Goal: Task Accomplishment & Management: Manage account settings

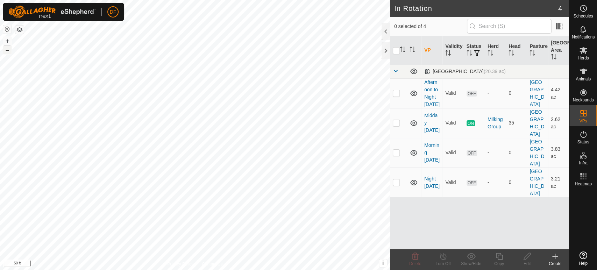
click at [7, 52] on button "–" at bounding box center [7, 50] width 8 height 8
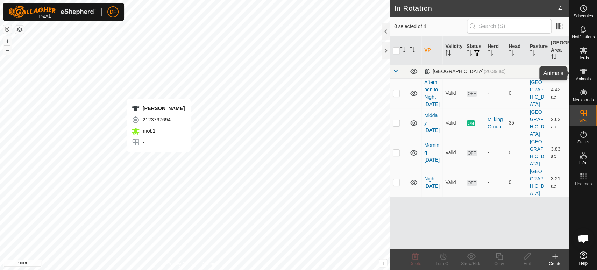
click at [586, 78] on span "Animals" at bounding box center [583, 79] width 15 height 4
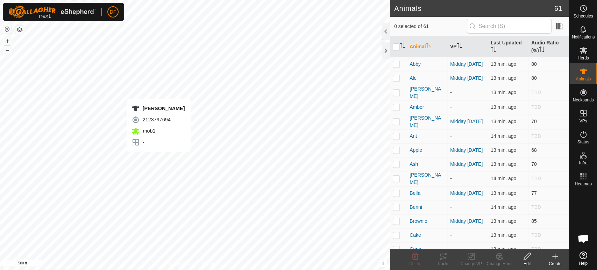
click at [461, 46] on icon "Activate to sort" at bounding box center [460, 46] width 6 height 6
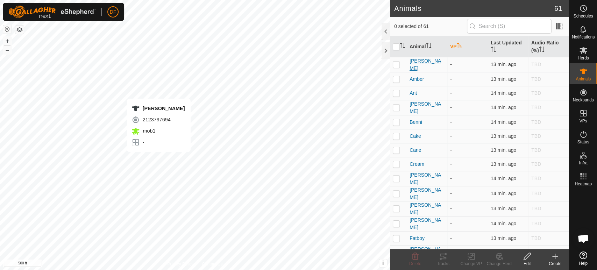
click at [413, 63] on span "[PERSON_NAME]" at bounding box center [427, 64] width 35 height 15
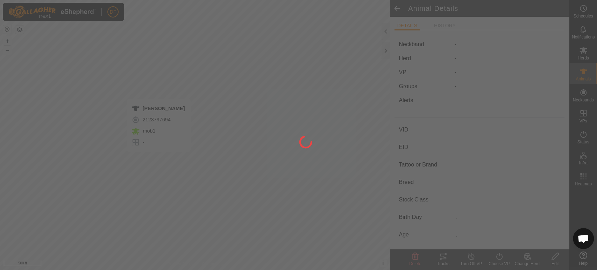
type input "[PERSON_NAME]"
type input "-"
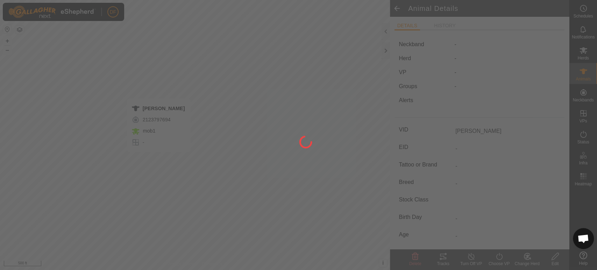
type input "-"
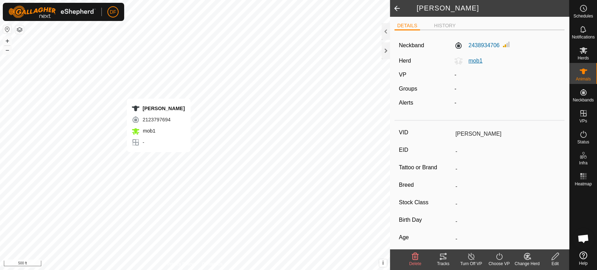
click at [476, 61] on span "mob1" at bounding box center [473, 61] width 20 height 6
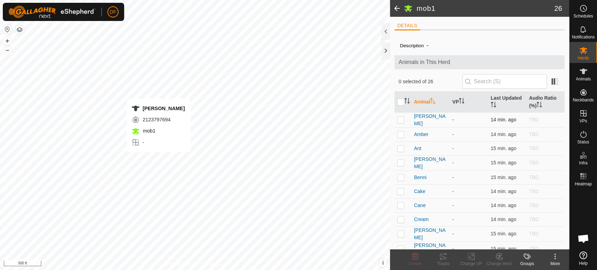
click at [403, 121] on p-checkbox at bounding box center [401, 120] width 7 height 6
checkbox input "true"
click at [402, 219] on p-checkbox at bounding box center [401, 220] width 7 height 6
checkbox input "true"
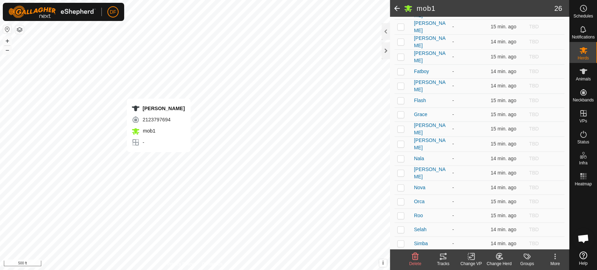
scroll to position [227, 0]
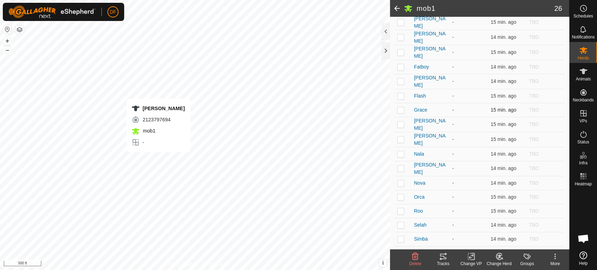
click at [403, 107] on p-checkbox at bounding box center [401, 110] width 7 height 6
checkbox input "true"
click at [401, 133] on td at bounding box center [403, 139] width 17 height 15
checkbox input "true"
click at [400, 194] on p-checkbox at bounding box center [401, 197] width 7 height 6
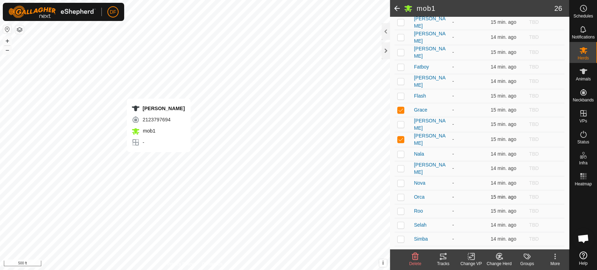
checkbox input "true"
click at [400, 208] on p-checkbox at bounding box center [401, 211] width 7 height 6
checkbox input "true"
click at [497, 260] on icon at bounding box center [499, 256] width 9 height 8
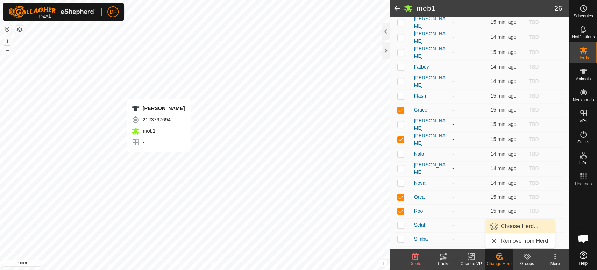
click at [508, 228] on link "Choose Herd..." at bounding box center [520, 226] width 69 height 14
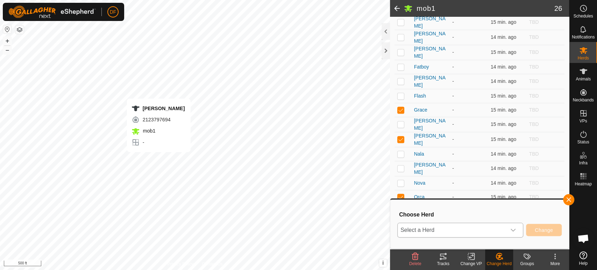
click at [501, 233] on span "Select a Herd" at bounding box center [452, 230] width 109 height 14
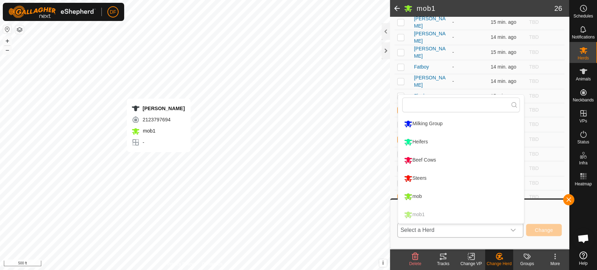
click at [421, 163] on li "Beef Cows" at bounding box center [461, 161] width 126 height 18
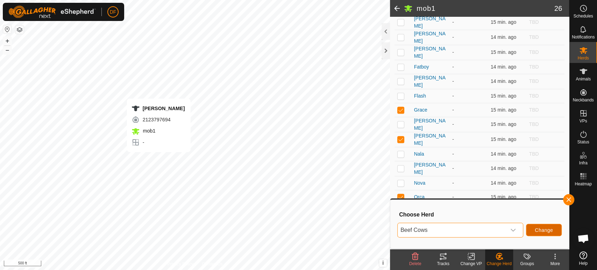
click at [537, 230] on span "Change" at bounding box center [544, 231] width 18 height 6
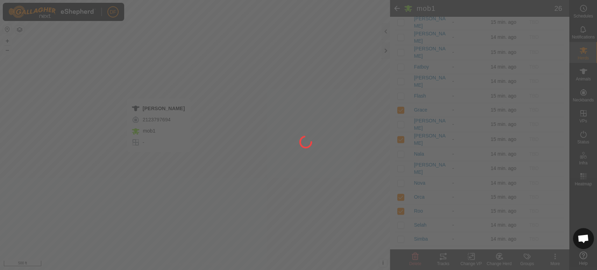
checkbox input "false"
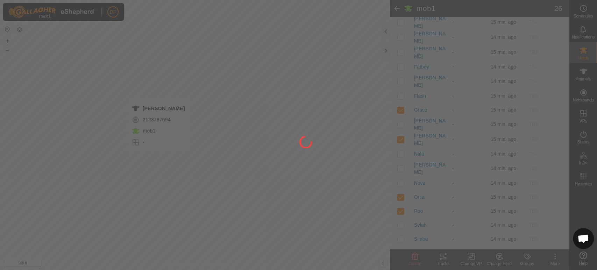
checkbox input "false"
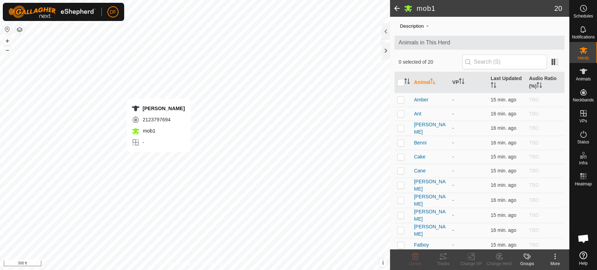
scroll to position [20, 0]
click at [401, 115] on p-checkbox at bounding box center [401, 114] width 7 height 6
checkbox input "true"
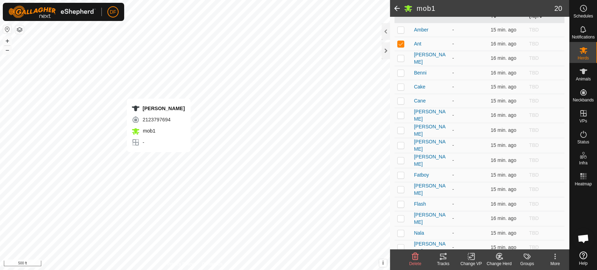
scroll to position [99, 0]
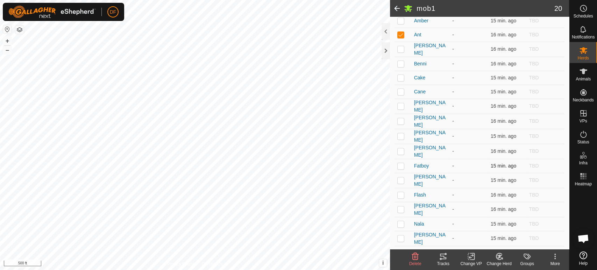
click at [402, 163] on p-checkbox at bounding box center [401, 166] width 7 height 6
checkbox input "true"
click at [502, 258] on icon at bounding box center [499, 256] width 6 height 6
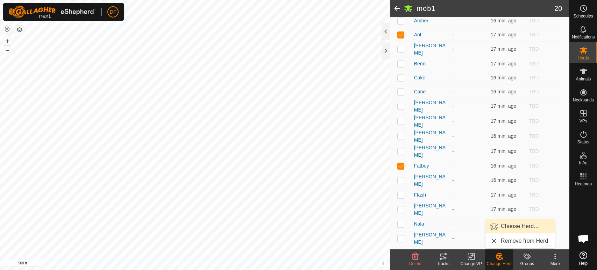
click at [511, 228] on link "Choose Herd..." at bounding box center [520, 226] width 69 height 14
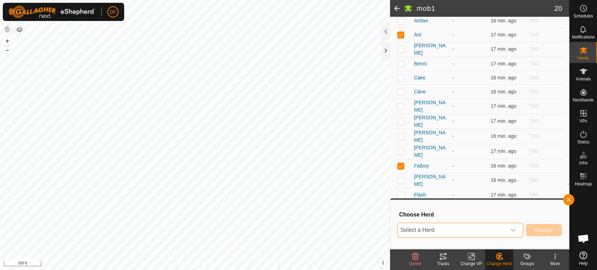
click at [457, 230] on span "Select a Herd" at bounding box center [452, 230] width 109 height 14
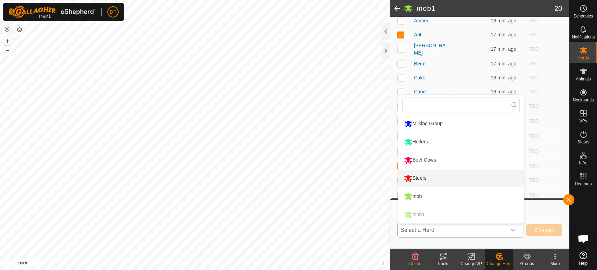
click at [425, 180] on li "Steers" at bounding box center [461, 179] width 126 height 18
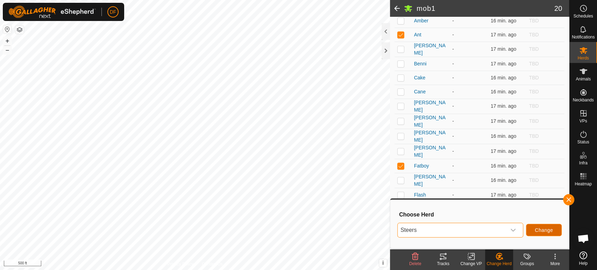
click at [540, 230] on span "Change" at bounding box center [544, 231] width 18 height 6
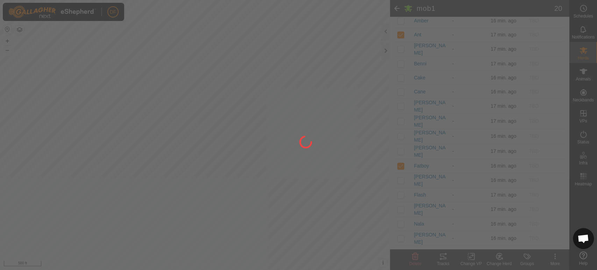
checkbox input "false"
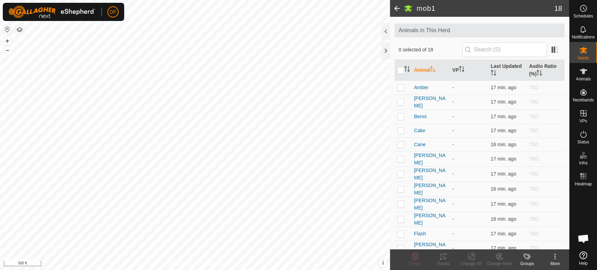
scroll to position [32, 0]
click at [401, 104] on td at bounding box center [403, 101] width 17 height 15
checkbox input "true"
click at [402, 116] on p-checkbox at bounding box center [401, 116] width 7 height 6
checkbox input "true"
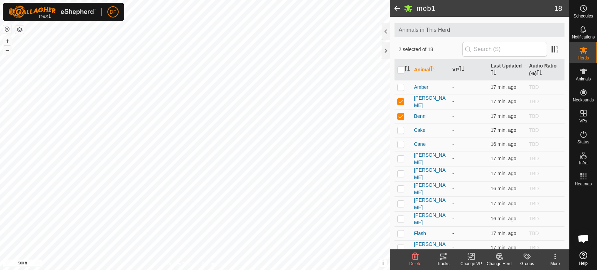
click at [401, 131] on p-checkbox at bounding box center [401, 130] width 7 height 6
checkbox input "true"
click at [400, 201] on p-checkbox at bounding box center [401, 204] width 7 height 6
checkbox input "true"
click at [401, 231] on p-checkbox at bounding box center [401, 234] width 7 height 6
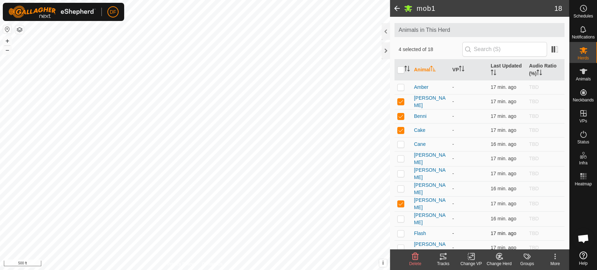
checkbox input "true"
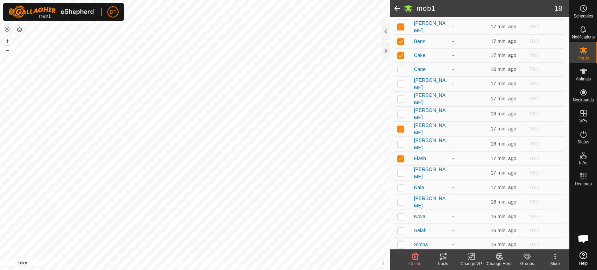
scroll to position [115, 0]
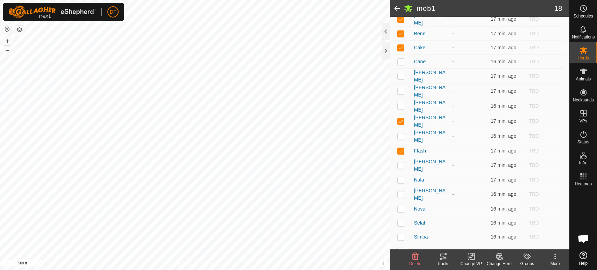
click at [402, 191] on p-checkbox at bounding box center [401, 194] width 7 height 6
checkbox input "true"
click at [401, 206] on p-checkbox at bounding box center [401, 209] width 7 height 6
checkbox input "true"
click at [401, 220] on p-checkbox at bounding box center [401, 223] width 7 height 6
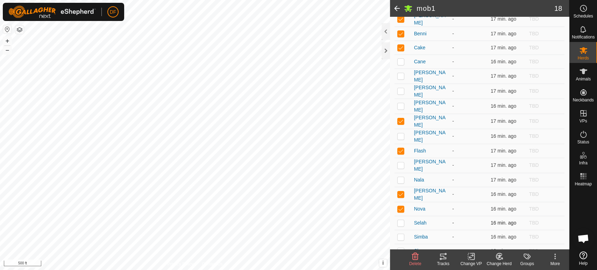
checkbox input "true"
click at [501, 257] on icon at bounding box center [499, 256] width 9 height 8
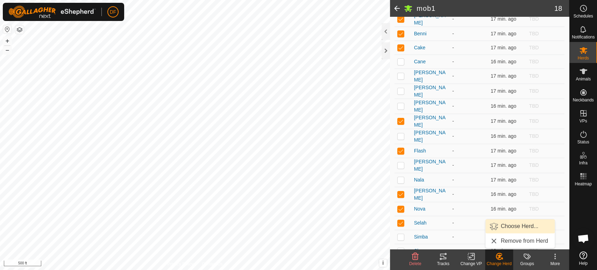
click at [502, 230] on link "Choose Herd..." at bounding box center [520, 226] width 69 height 14
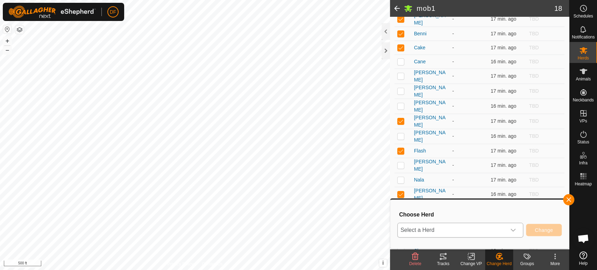
click at [496, 235] on span "Select a Herd" at bounding box center [452, 230] width 109 height 14
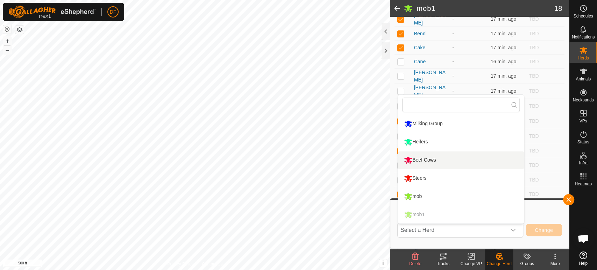
click at [550, 158] on td "TBD" at bounding box center [546, 165] width 39 height 15
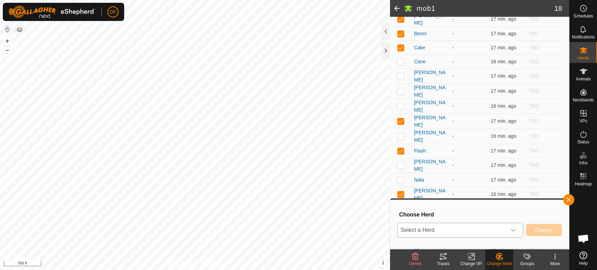
click at [515, 232] on icon "dropdown trigger" at bounding box center [514, 231] width 6 height 6
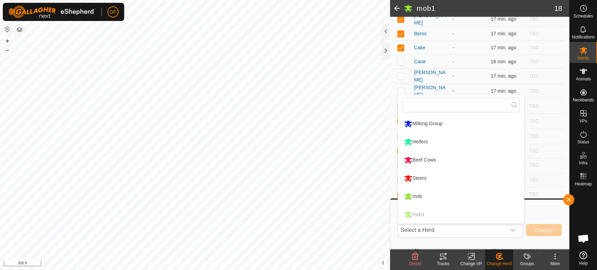
click at [547, 178] on td "TBD" at bounding box center [546, 180] width 39 height 14
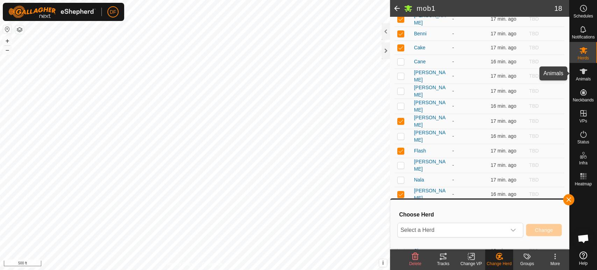
click at [585, 77] on span "Animals" at bounding box center [583, 79] width 15 height 4
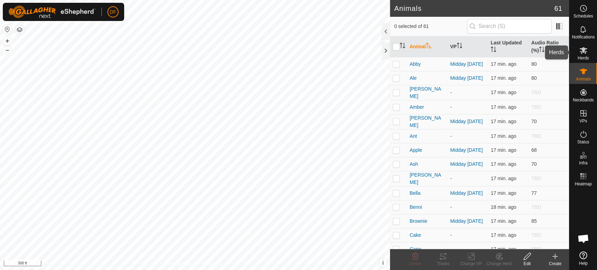
click at [584, 57] on span "Herds" at bounding box center [583, 58] width 11 height 4
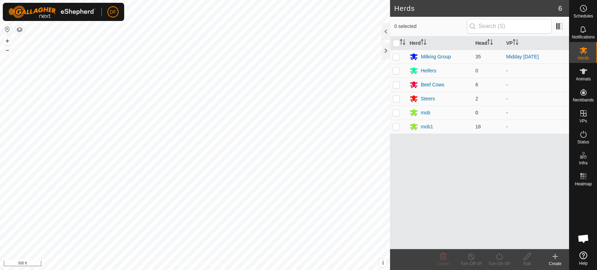
click at [396, 114] on p-checkbox at bounding box center [396, 113] width 7 height 6
click at [443, 259] on icon at bounding box center [443, 256] width 8 height 8
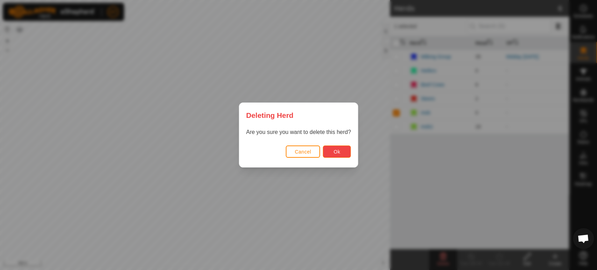
click at [338, 153] on span "Ok" at bounding box center [337, 152] width 7 height 6
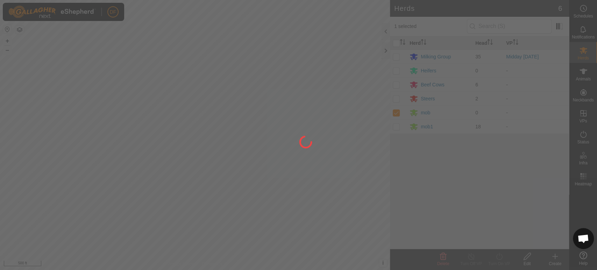
checkbox input "false"
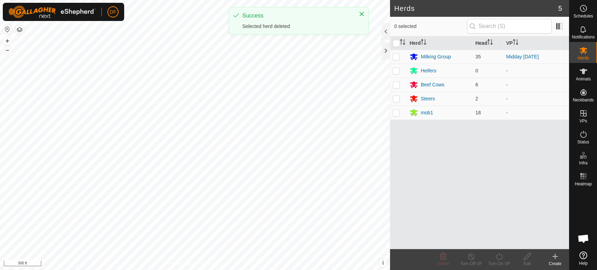
click at [552, 259] on icon at bounding box center [555, 256] width 8 height 8
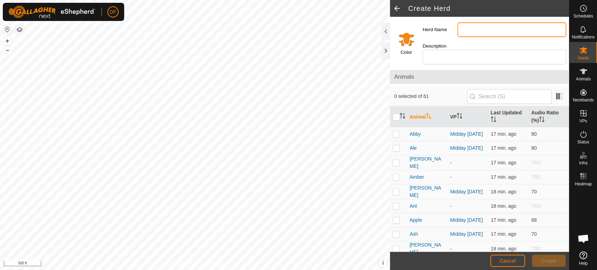
click at [473, 33] on input "Herd Name" at bounding box center [512, 29] width 109 height 15
type input "Dry Cows"
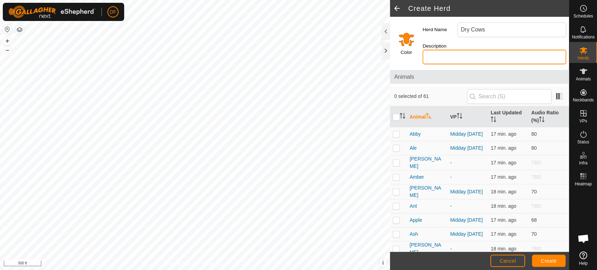
click at [463, 56] on input "Description" at bounding box center [495, 57] width 144 height 15
type input "Dry"
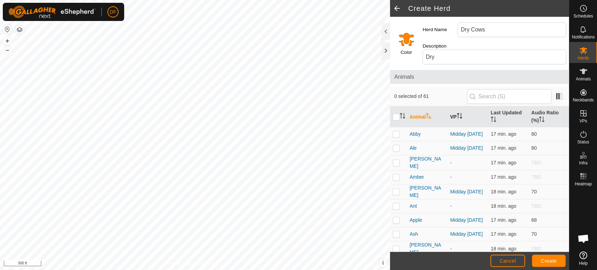
click at [455, 116] on th "VP" at bounding box center [468, 116] width 41 height 21
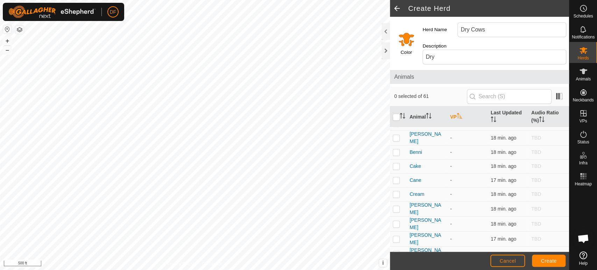
scroll to position [42, 0]
click at [396, 135] on p-checkbox at bounding box center [396, 136] width 7 height 6
checkbox input "true"
click at [396, 148] on p-checkbox at bounding box center [396, 150] width 7 height 6
checkbox input "true"
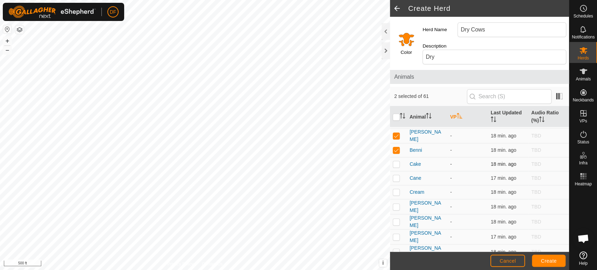
click at [399, 164] on p-checkbox at bounding box center [396, 164] width 7 height 6
checkbox input "true"
click at [396, 249] on p-checkbox at bounding box center [396, 252] width 7 height 6
checkbox input "true"
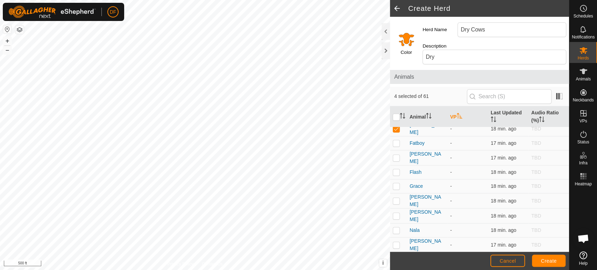
scroll to position [167, 0]
click at [396, 168] on p-checkbox at bounding box center [396, 171] width 7 height 6
checkbox input "true"
click at [398, 240] on p-checkbox at bounding box center [396, 243] width 7 height 6
checkbox input "true"
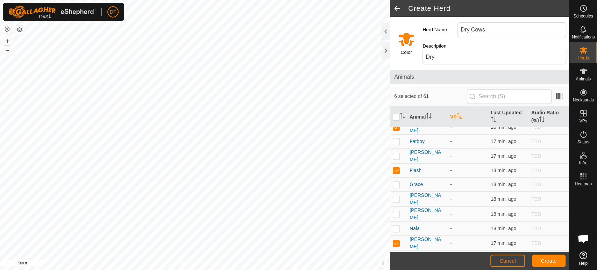
click at [396, 255] on p-checkbox at bounding box center [396, 258] width 7 height 6
checkbox input "true"
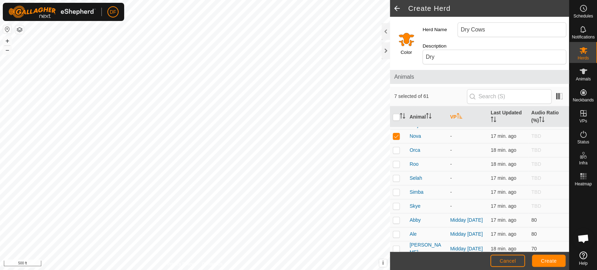
scroll to position [290, 0]
click at [398, 174] on p-checkbox at bounding box center [396, 177] width 7 height 6
checkbox input "true"
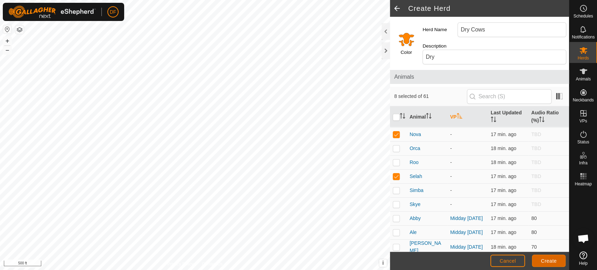
click at [547, 261] on span "Create" at bounding box center [549, 261] width 16 height 6
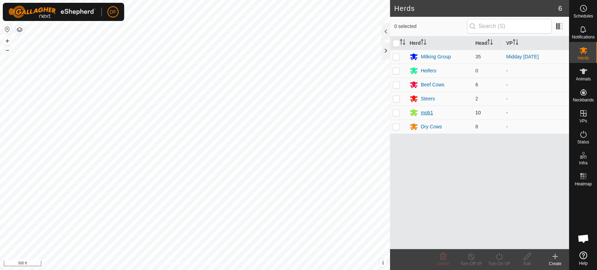
click at [420, 112] on div "mob1" at bounding box center [440, 113] width 60 height 8
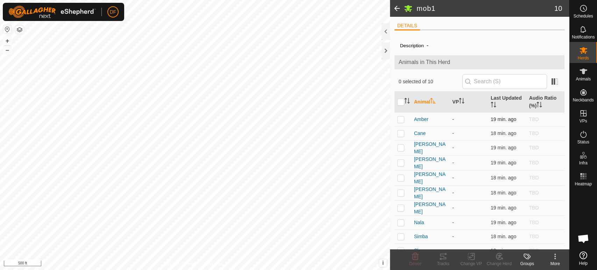
click at [402, 122] on td at bounding box center [403, 119] width 17 height 14
checkbox input "true"
click at [401, 136] on td at bounding box center [403, 133] width 17 height 14
checkbox input "true"
click at [401, 192] on p-checkbox at bounding box center [401, 193] width 7 height 6
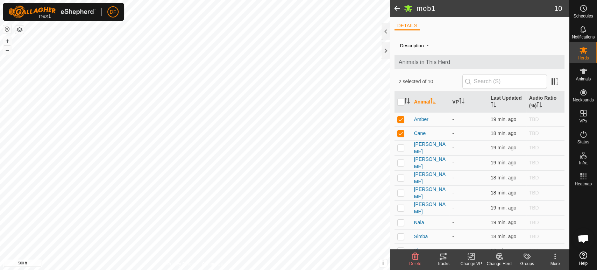
checkbox input "true"
click at [401, 206] on td at bounding box center [403, 208] width 17 height 15
checkbox input "true"
click at [400, 220] on p-checkbox at bounding box center [401, 223] width 7 height 6
checkbox input "true"
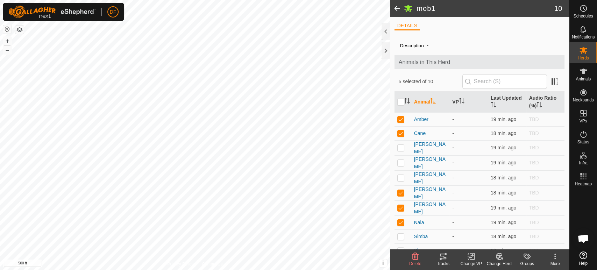
click at [401, 234] on p-checkbox at bounding box center [401, 237] width 7 height 6
checkbox input "true"
click at [401, 248] on p-checkbox at bounding box center [401, 251] width 7 height 6
checkbox input "true"
click at [401, 147] on p-checkbox at bounding box center [401, 148] width 7 height 6
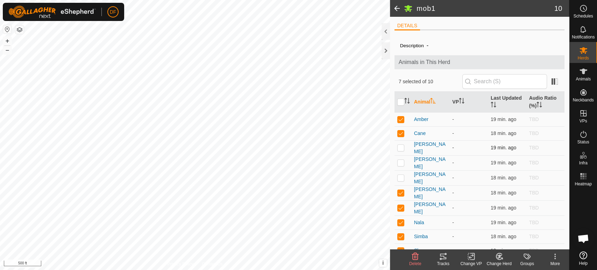
checkbox input "true"
click at [401, 162] on p-checkbox at bounding box center [401, 163] width 7 height 6
checkbox input "true"
click at [494, 261] on div "Change Herd" at bounding box center [499, 264] width 28 height 6
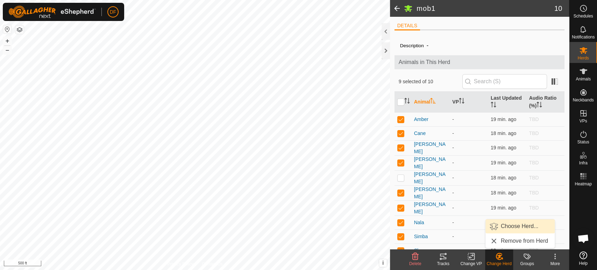
click at [511, 228] on link "Choose Herd..." at bounding box center [520, 226] width 69 height 14
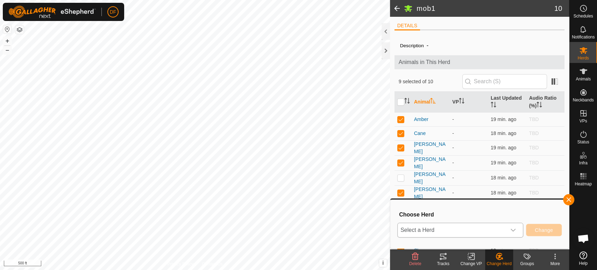
click at [442, 226] on span "Select a Herd" at bounding box center [452, 230] width 109 height 14
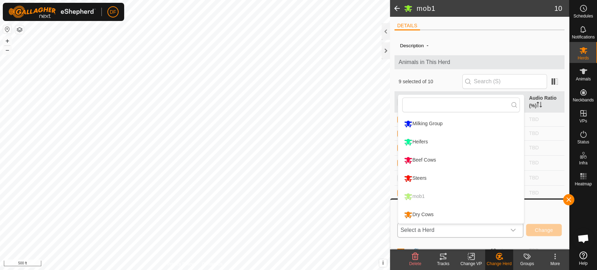
click at [429, 145] on li "Heifers" at bounding box center [461, 142] width 126 height 18
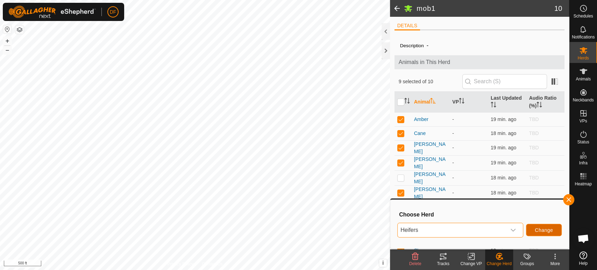
click at [538, 228] on span "Change" at bounding box center [544, 231] width 18 height 6
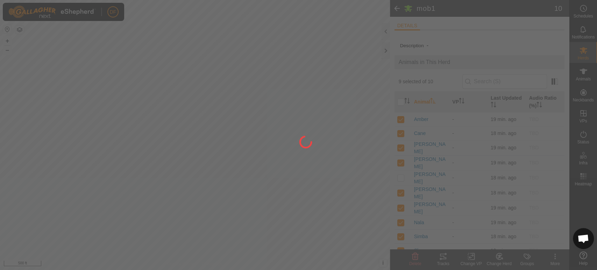
checkbox input "false"
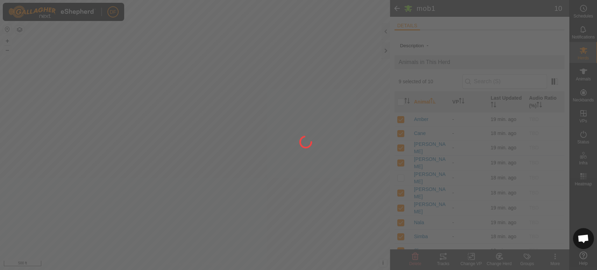
checkbox input "false"
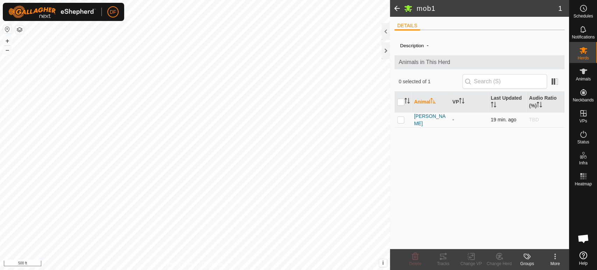
click at [401, 120] on p-checkbox at bounding box center [401, 120] width 7 height 6
checkbox input "true"
click at [499, 264] on div "Change Herd" at bounding box center [499, 264] width 28 height 6
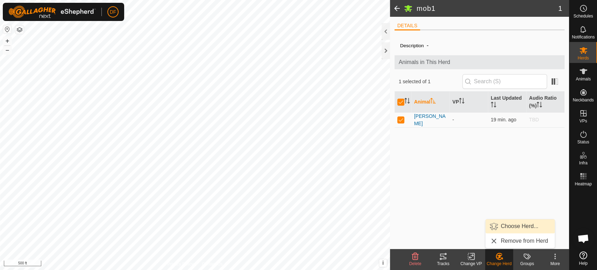
click at [511, 230] on link "Choose Herd..." at bounding box center [520, 226] width 69 height 14
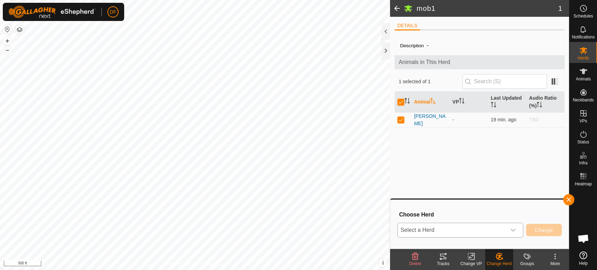
click at [456, 232] on span "Select a Herd" at bounding box center [452, 230] width 109 height 14
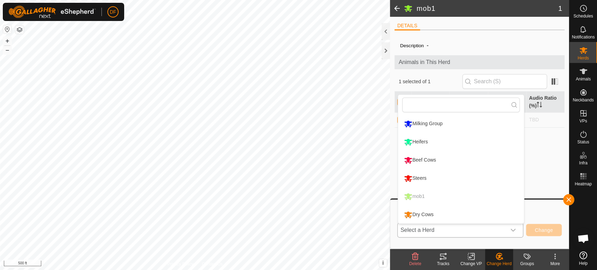
click at [424, 177] on li "Steers" at bounding box center [461, 179] width 126 height 18
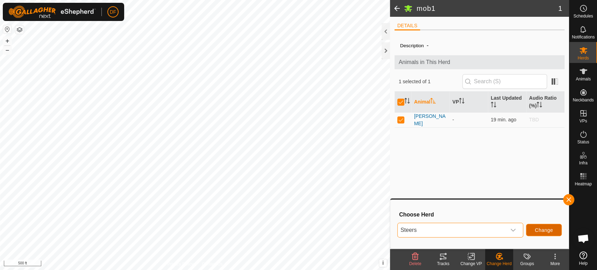
click at [537, 232] on span "Change" at bounding box center [544, 231] width 18 height 6
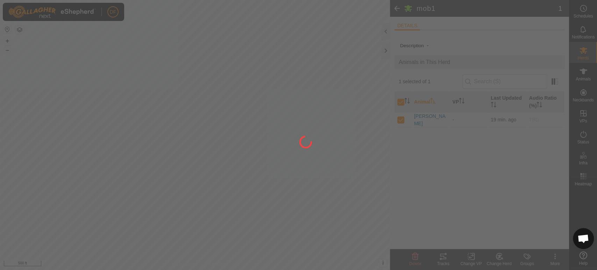
checkbox input "false"
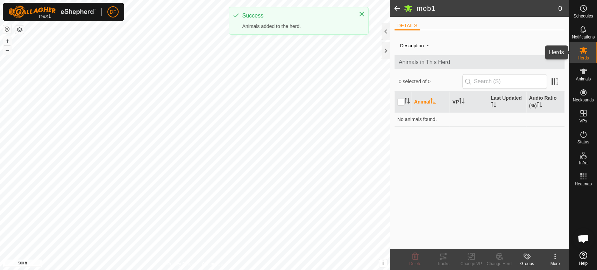
click at [584, 59] on span "Herds" at bounding box center [583, 58] width 11 height 4
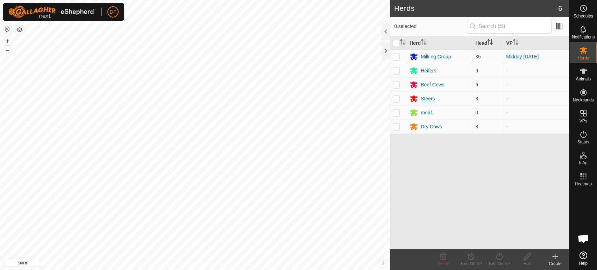
click at [429, 99] on div "Steers" at bounding box center [428, 98] width 14 height 7
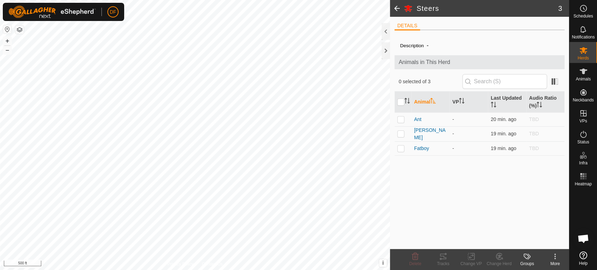
click at [421, 46] on label "Description" at bounding box center [412, 45] width 24 height 5
click at [553, 257] on icon at bounding box center [555, 256] width 8 height 8
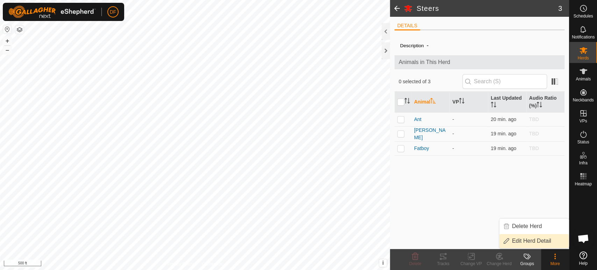
click at [532, 241] on link "Edit Herd Detail" at bounding box center [534, 241] width 69 height 14
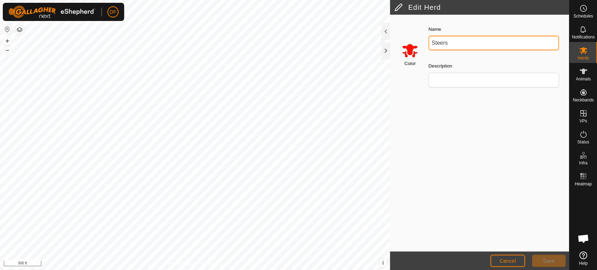
click at [454, 43] on input "Steers" at bounding box center [494, 43] width 131 height 15
type input "Steers and Butcher"
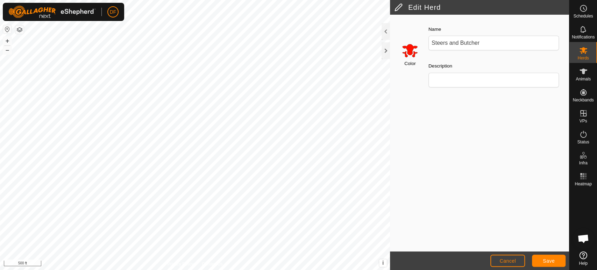
click at [530, 211] on div "Color Name Steers and Butcher Description" at bounding box center [479, 133] width 179 height 237
click at [546, 264] on span "Save" at bounding box center [549, 261] width 12 height 6
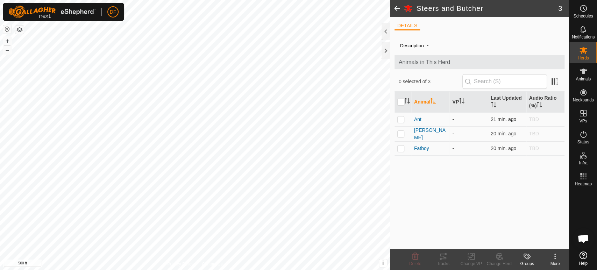
click at [401, 119] on p-checkbox at bounding box center [401, 120] width 7 height 6
click at [502, 255] on icon at bounding box center [499, 256] width 6 height 6
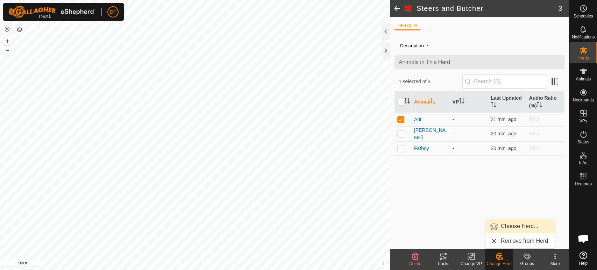
click at [509, 231] on link "Choose Herd..." at bounding box center [520, 226] width 69 height 14
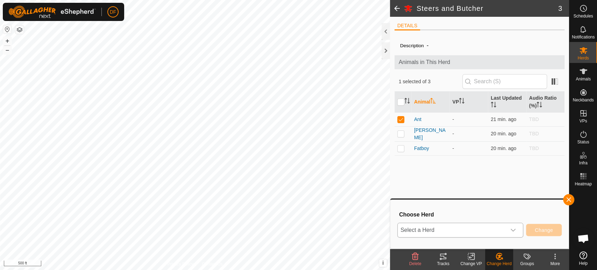
click at [429, 230] on span "Select a Herd" at bounding box center [452, 230] width 109 height 14
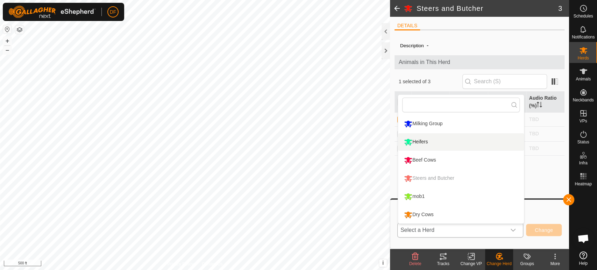
click at [428, 140] on li "Heifers" at bounding box center [461, 142] width 126 height 18
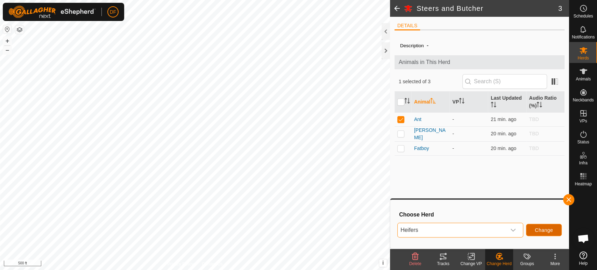
click at [539, 231] on span "Change" at bounding box center [544, 231] width 18 height 6
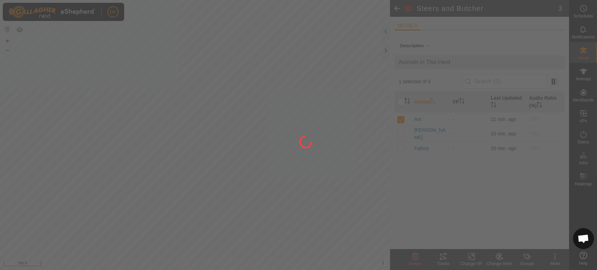
checkbox input "false"
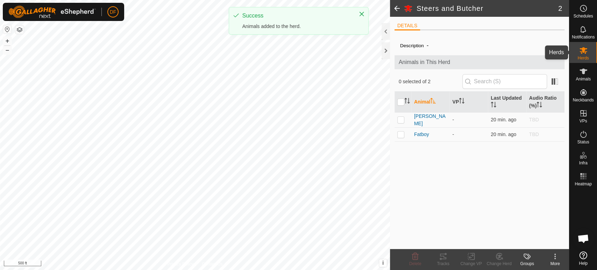
click at [587, 51] on icon at bounding box center [584, 50] width 8 height 8
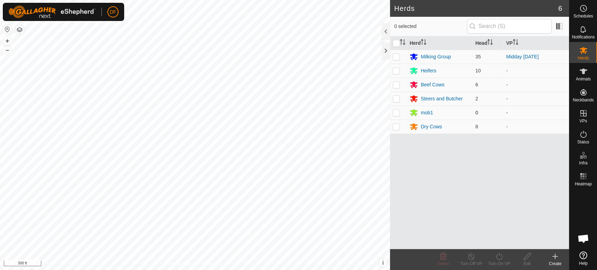
click at [397, 114] on p-checkbox at bounding box center [396, 113] width 7 height 6
click at [440, 254] on icon at bounding box center [443, 256] width 8 height 8
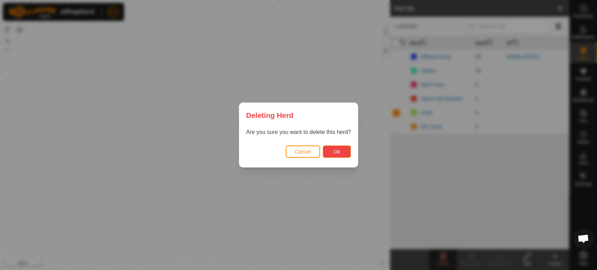
click at [333, 154] on button "Ok" at bounding box center [337, 152] width 28 height 12
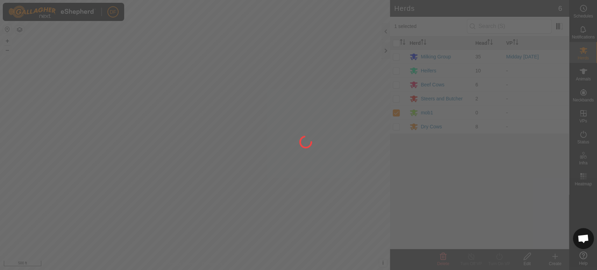
checkbox input "false"
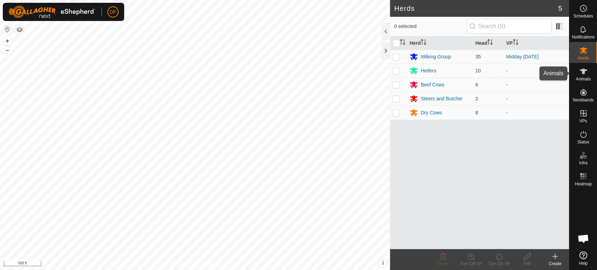
click at [583, 72] on icon at bounding box center [584, 72] width 8 height 6
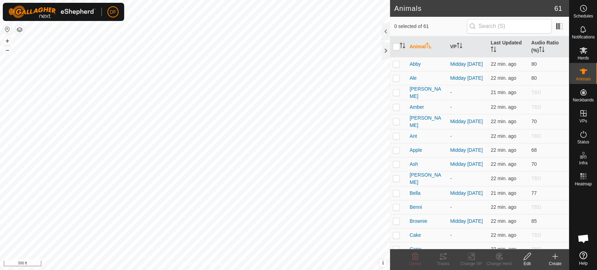
scroll to position [1442, 0]
